Goal: Communication & Community: Answer question/provide support

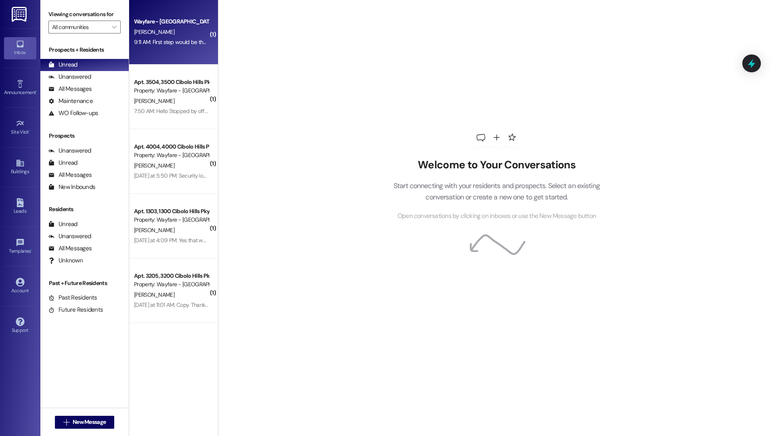
click at [147, 62] on div "Wayfare - Cibolo Hills Prospect E. Serna 9:11 AM: First step would be the $75 a…" at bounding box center [173, 32] width 89 height 65
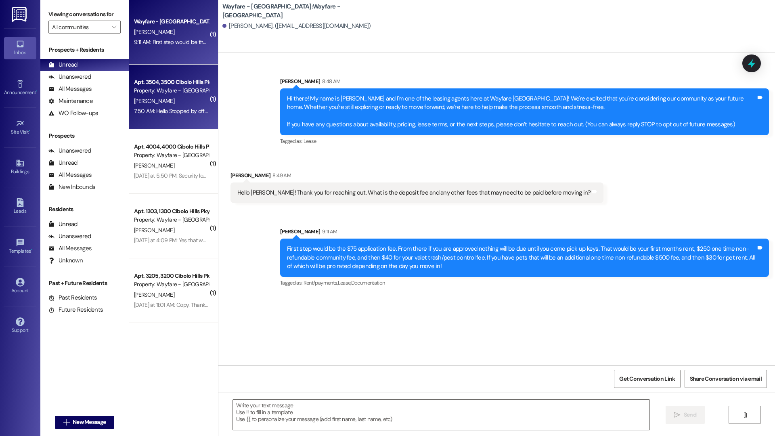
click at [169, 95] on div "Property: Wayfare - Cibolo Hills" at bounding box center [171, 90] width 75 height 8
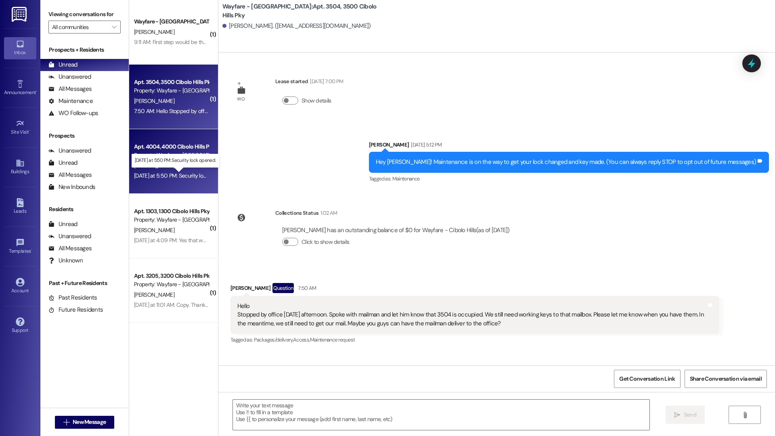
click at [176, 178] on div "Yesterday at 5:50 PM: Security lock opened. Yesterday at 5:50 PM: Security lock…" at bounding box center [181, 175] width 95 height 7
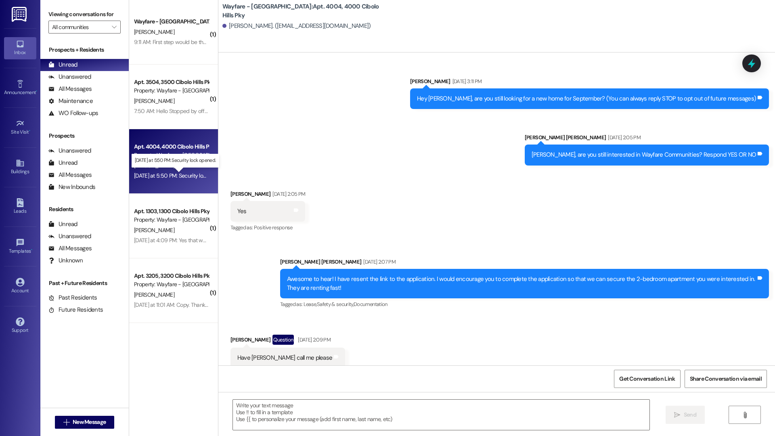
scroll to position [2794, 0]
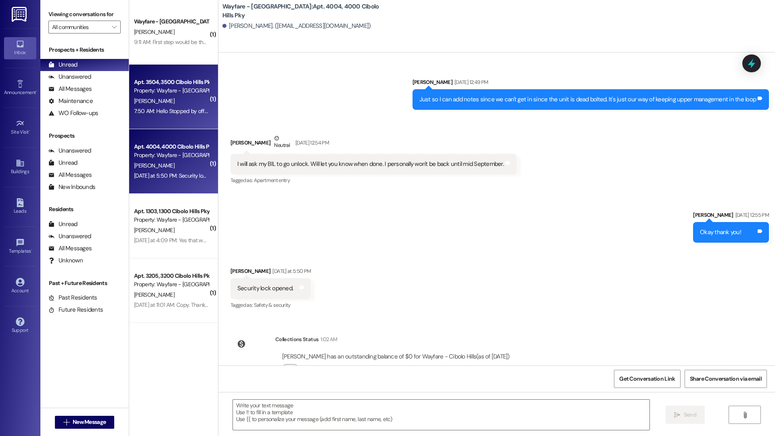
click at [175, 116] on div "7:50 AM: Hello Stopped by office yesterday afternoon. Spoke with mailman and le…" at bounding box center [171, 111] width 76 height 10
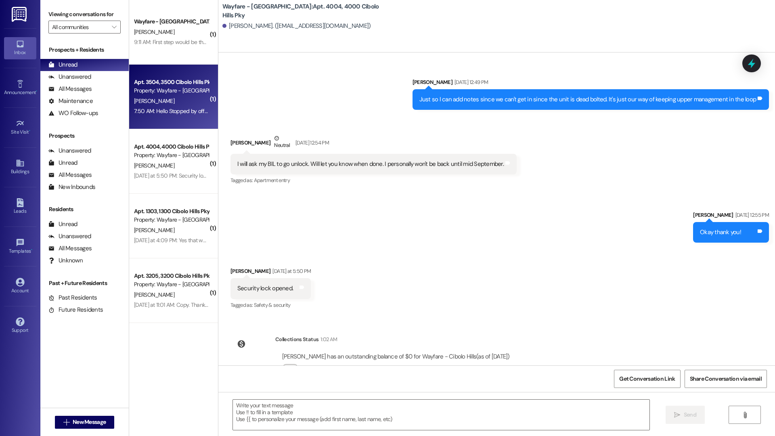
scroll to position [0, 0]
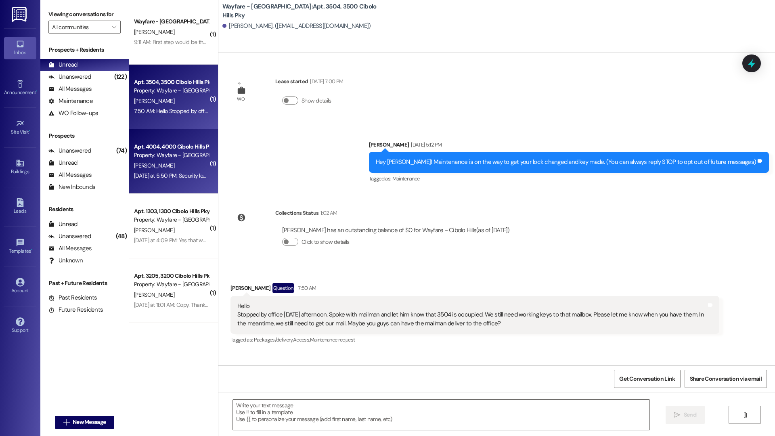
click at [172, 166] on div "S. Marsalis" at bounding box center [171, 166] width 76 height 10
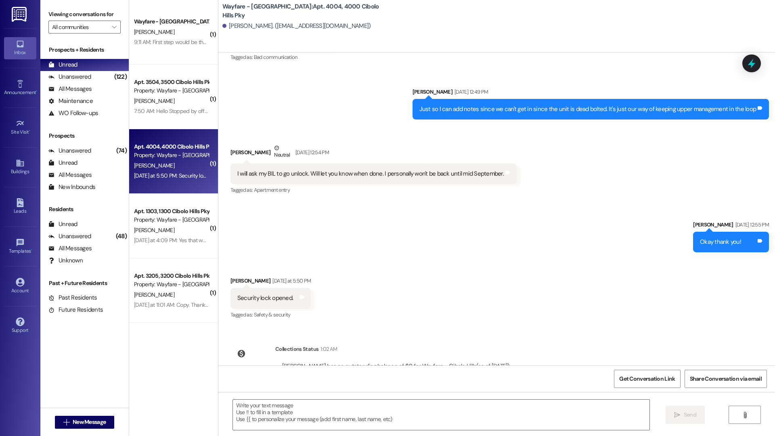
scroll to position [2794, 0]
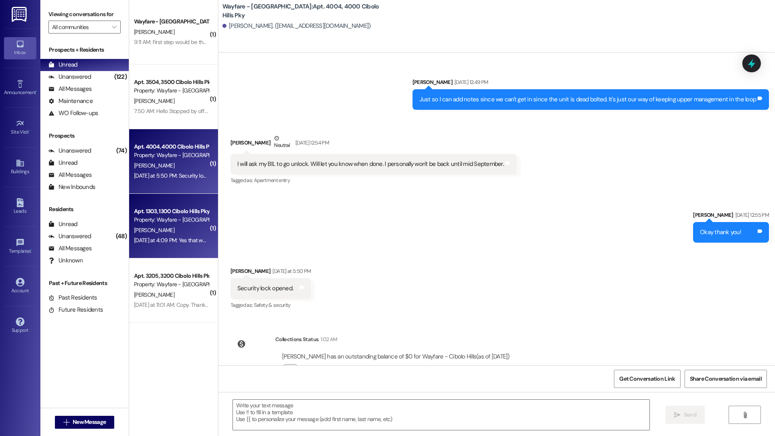
click at [153, 241] on div "Yesterday at 4:09 PM: Yes that works! Thanks Yesterday at 4:09 PM: Yes that wor…" at bounding box center [183, 240] width 98 height 7
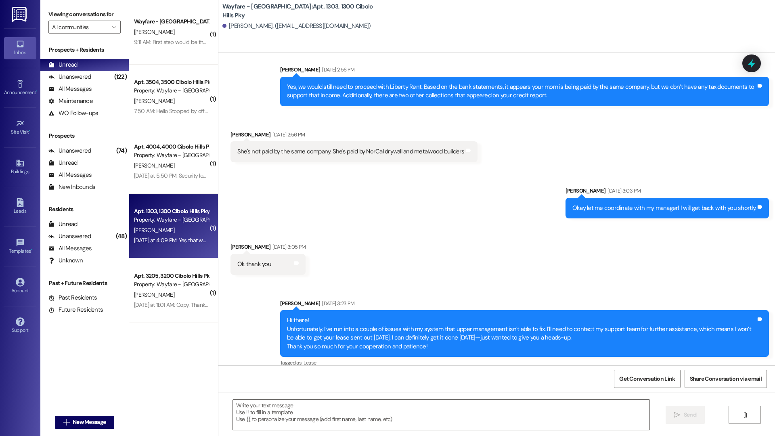
scroll to position [1231, 0]
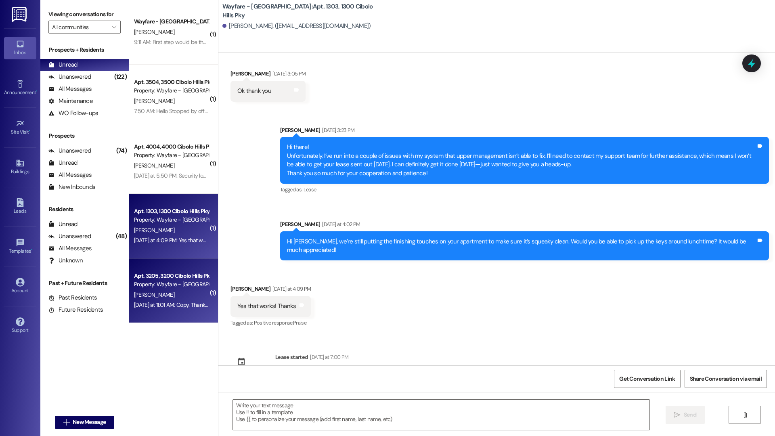
click at [144, 299] on div "N. Pacheco" at bounding box center [171, 295] width 76 height 10
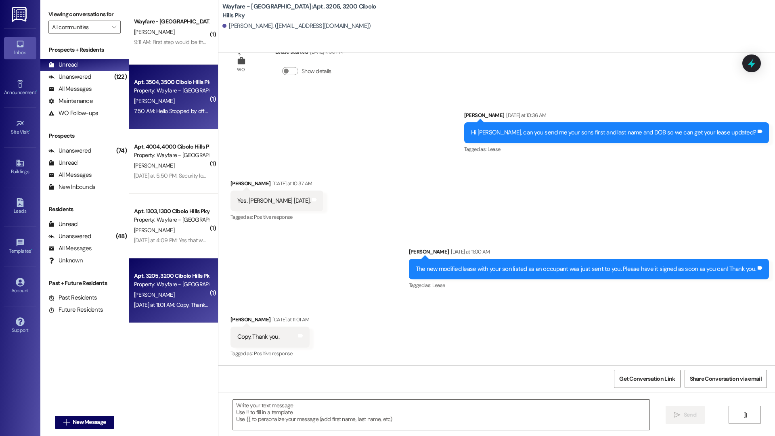
scroll to position [1010, 0]
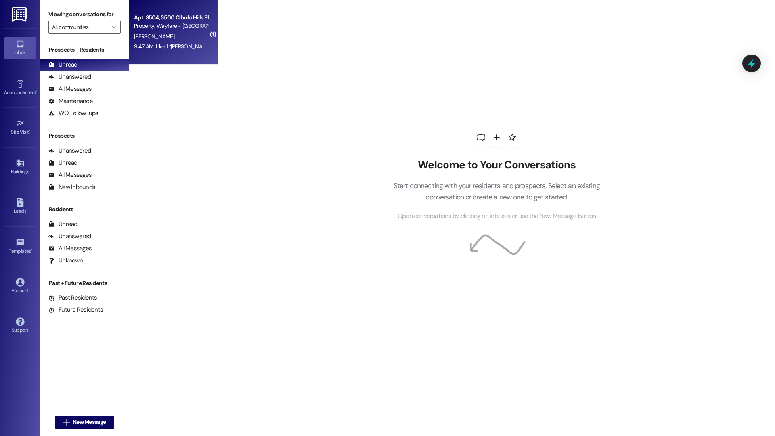
click at [174, 34] on div "B. Eikenberry" at bounding box center [171, 36] width 76 height 10
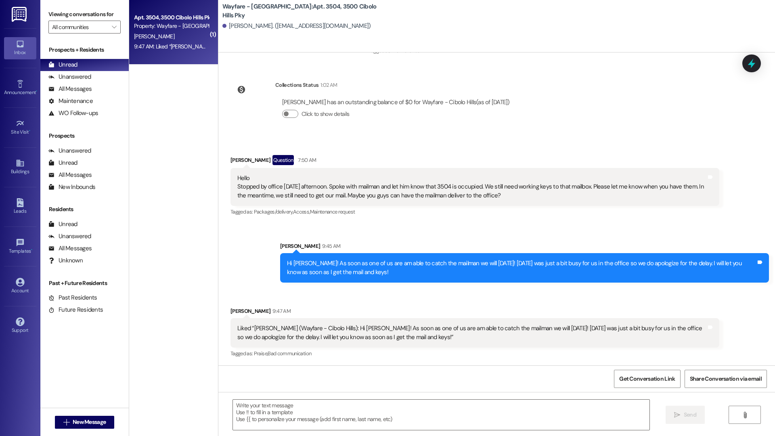
scroll to position [128, 0]
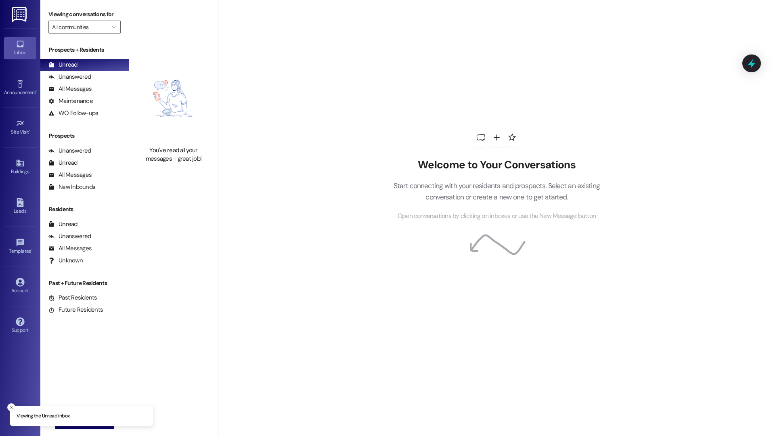
click at [11, 407] on line "Close toast" at bounding box center [11, 407] width 2 height 2
click at [80, 412] on div " New Message" at bounding box center [85, 422] width 60 height 20
click at [80, 419] on span "New Message" at bounding box center [89, 422] width 33 height 8
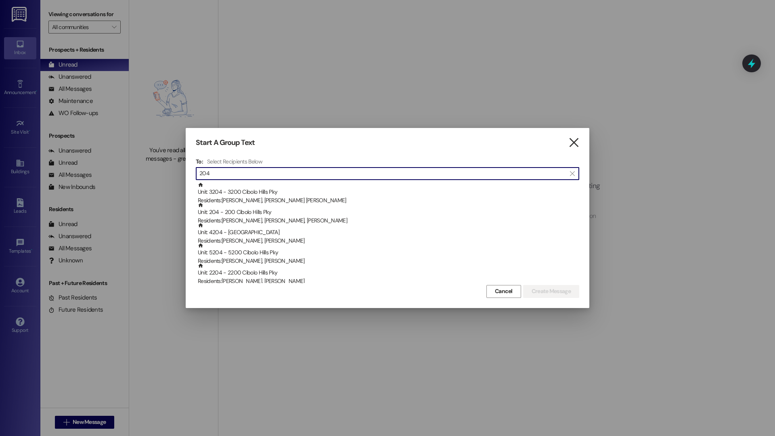
type input "204"
click at [572, 144] on icon "" at bounding box center [573, 142] width 11 height 8
